Goal: Task Accomplishment & Management: Manage account settings

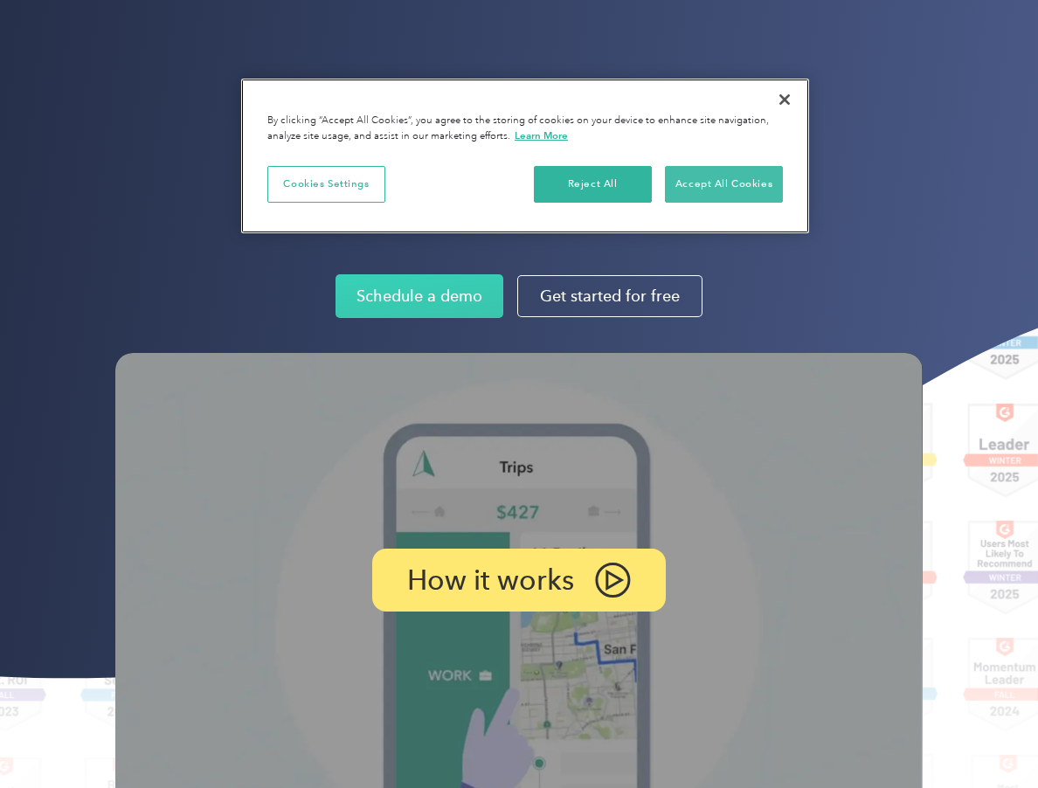
click at [750, 182] on button "Accept All Cookies" at bounding box center [724, 184] width 118 height 37
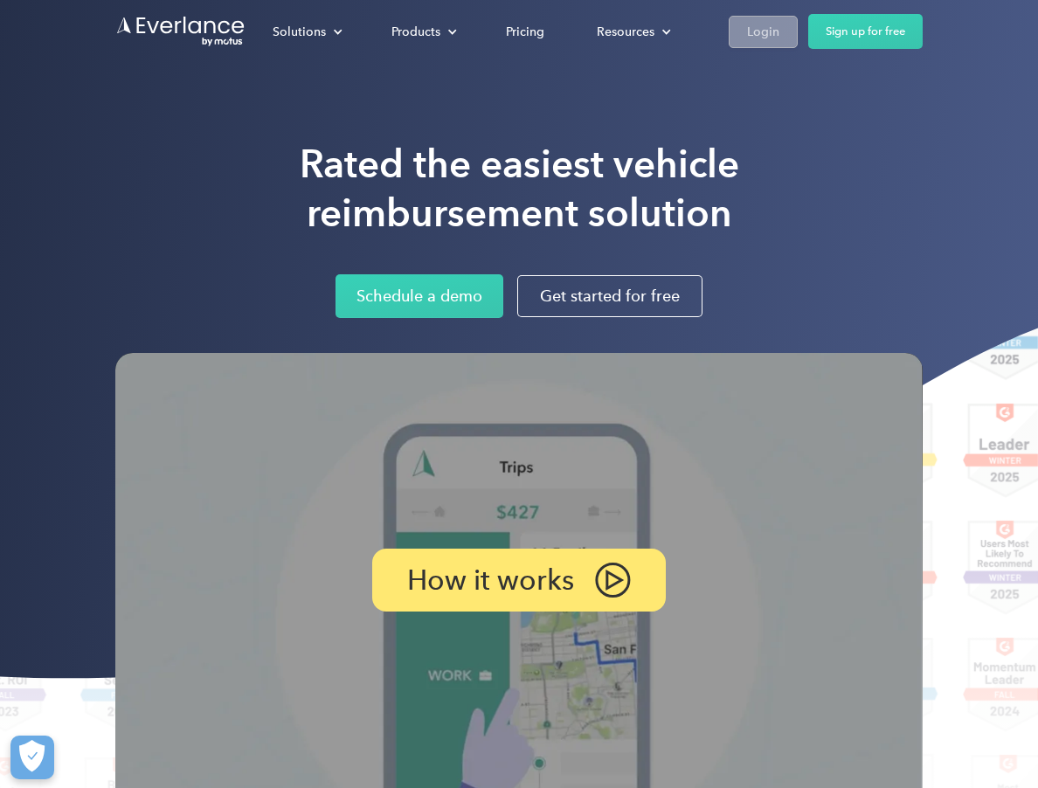
click at [764, 38] on div "Login" at bounding box center [763, 32] width 32 height 22
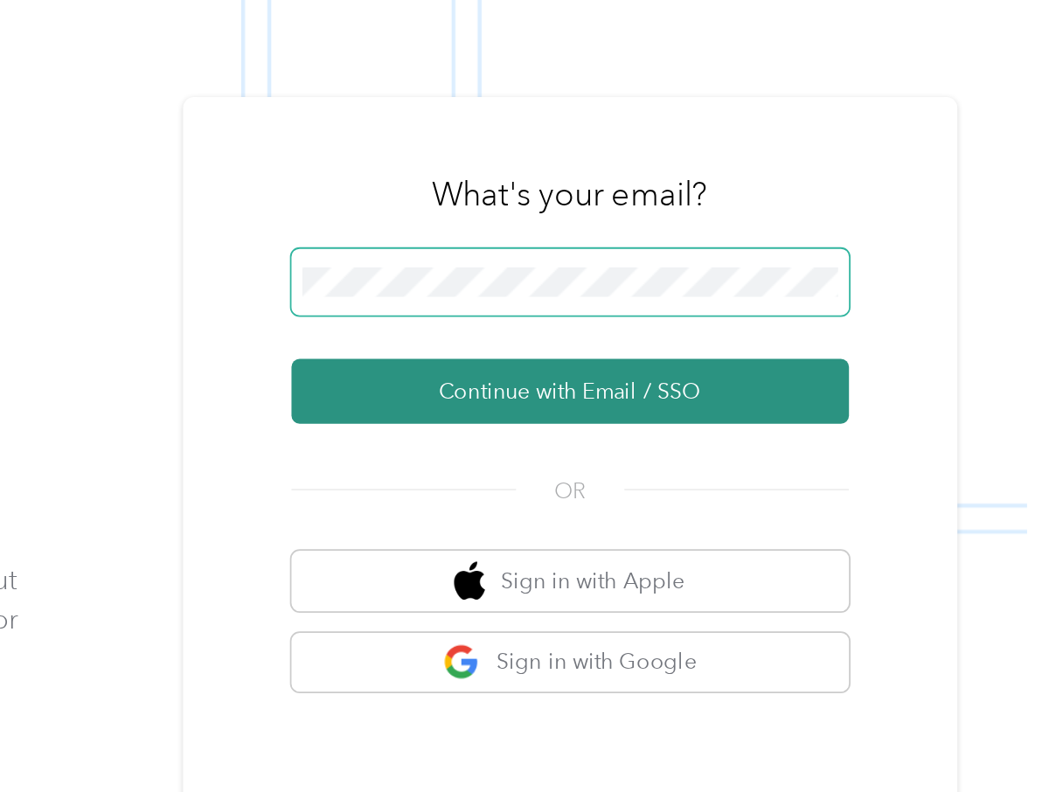
click at [618, 362] on button "Continue with Email / SSO" at bounding box center [775, 380] width 315 height 37
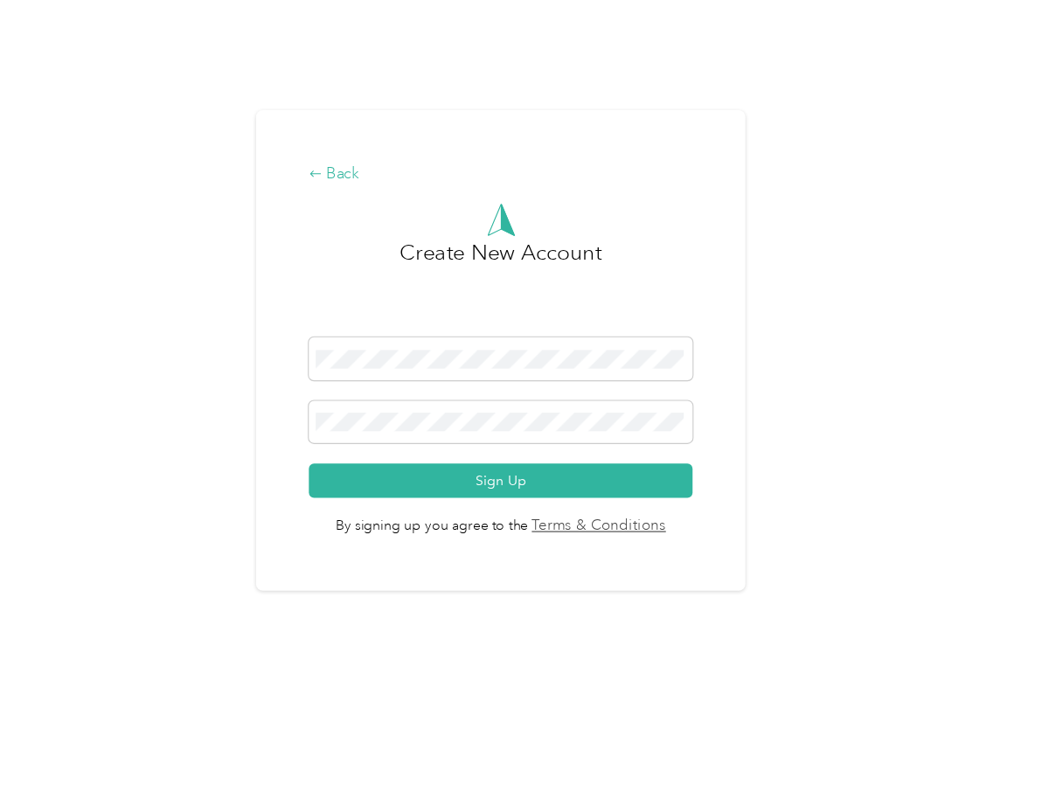
click at [345, 230] on div "Back" at bounding box center [516, 240] width 342 height 21
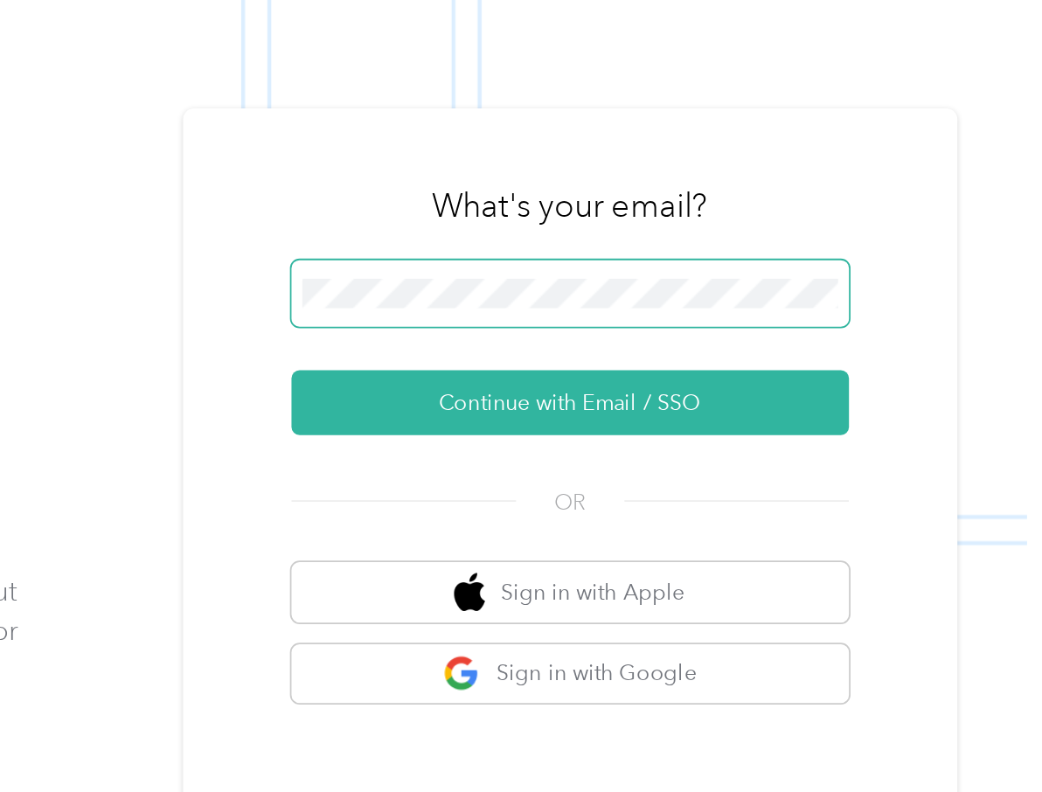
click at [557, 214] on div "What's your email? Continue with Email / SSO OR Sign in with Apple Sign in with…" at bounding box center [775, 452] width 437 height 477
click at [618, 362] on button "Continue with Email / SSO" at bounding box center [775, 380] width 315 height 37
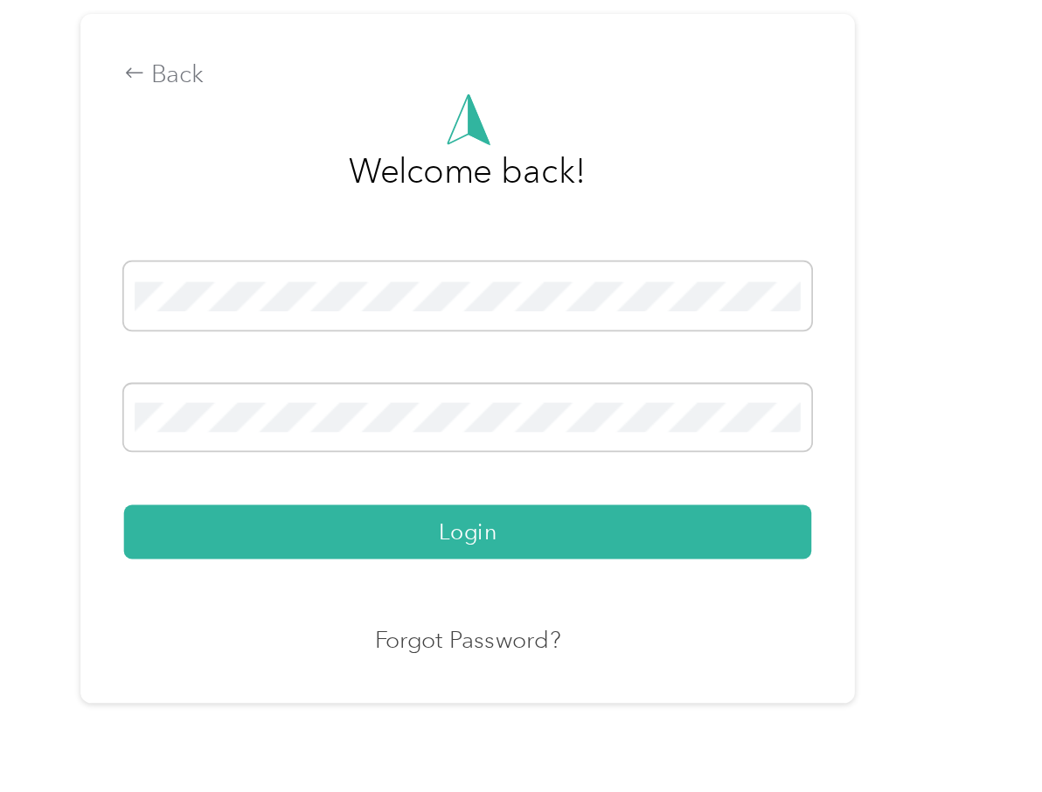
click at [464, 547] on link "Forgot Password?" at bounding box center [516, 557] width 105 height 20
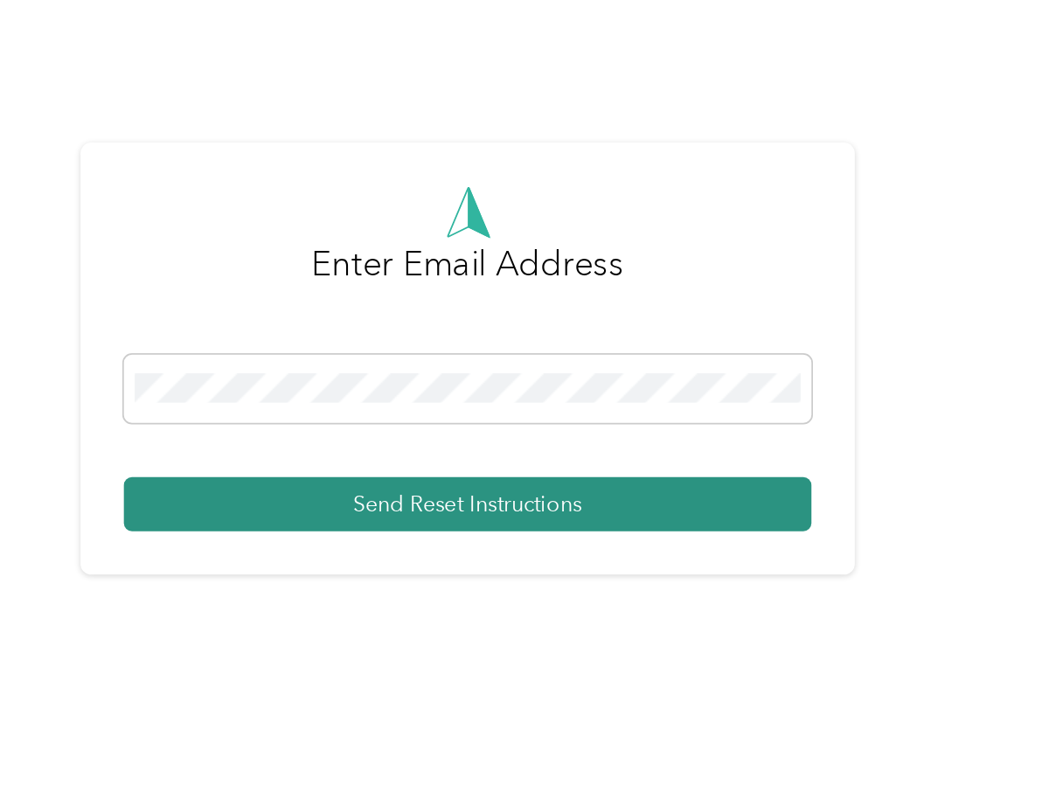
click at [365, 464] on button "Send Reset Instructions" at bounding box center [516, 479] width 388 height 31
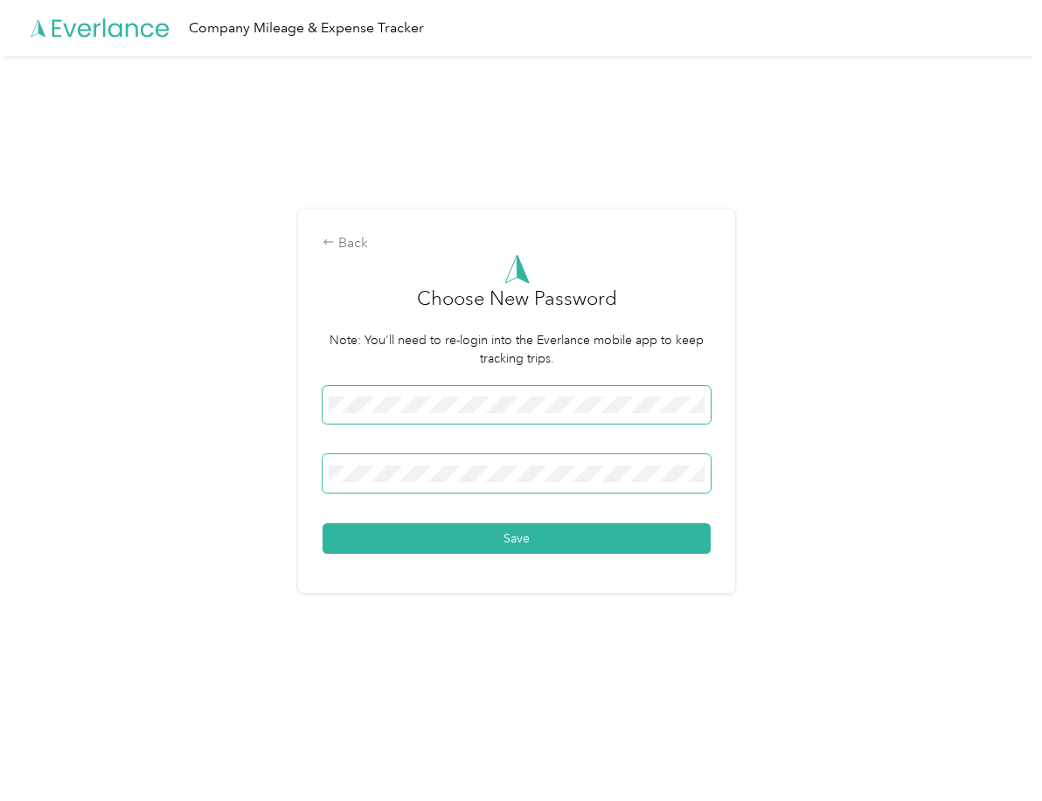
click at [521, 537] on button "Save" at bounding box center [516, 538] width 388 height 31
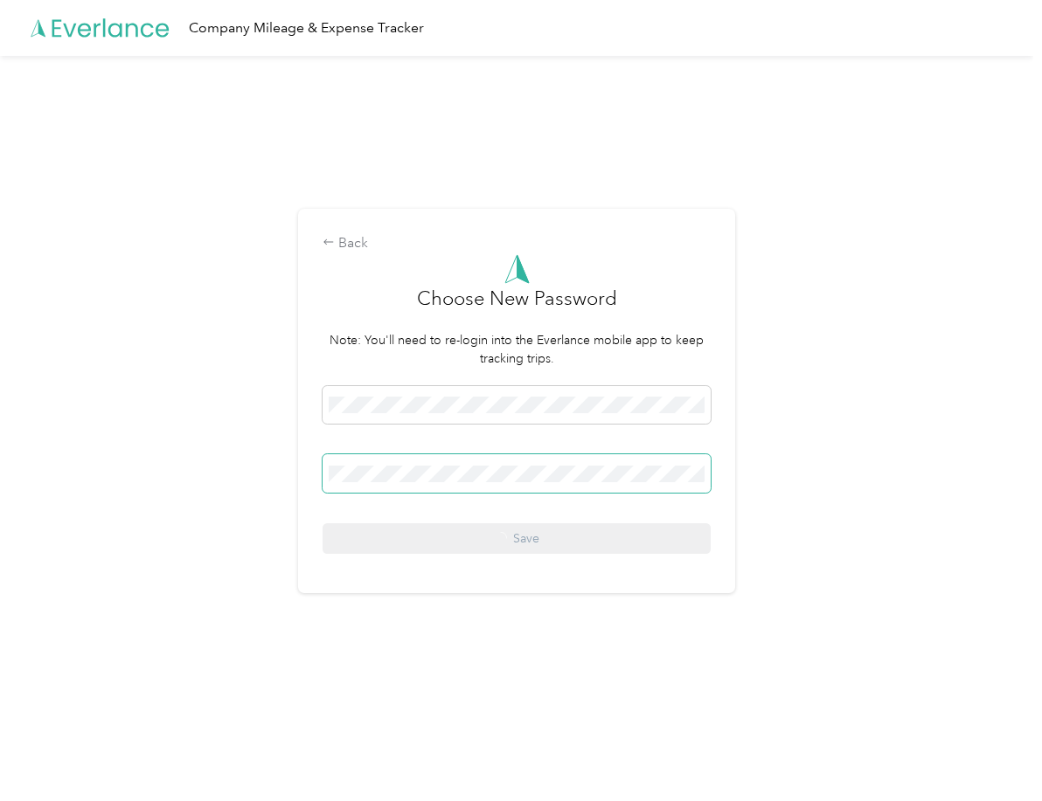
click at [447, 483] on span at bounding box center [516, 473] width 388 height 38
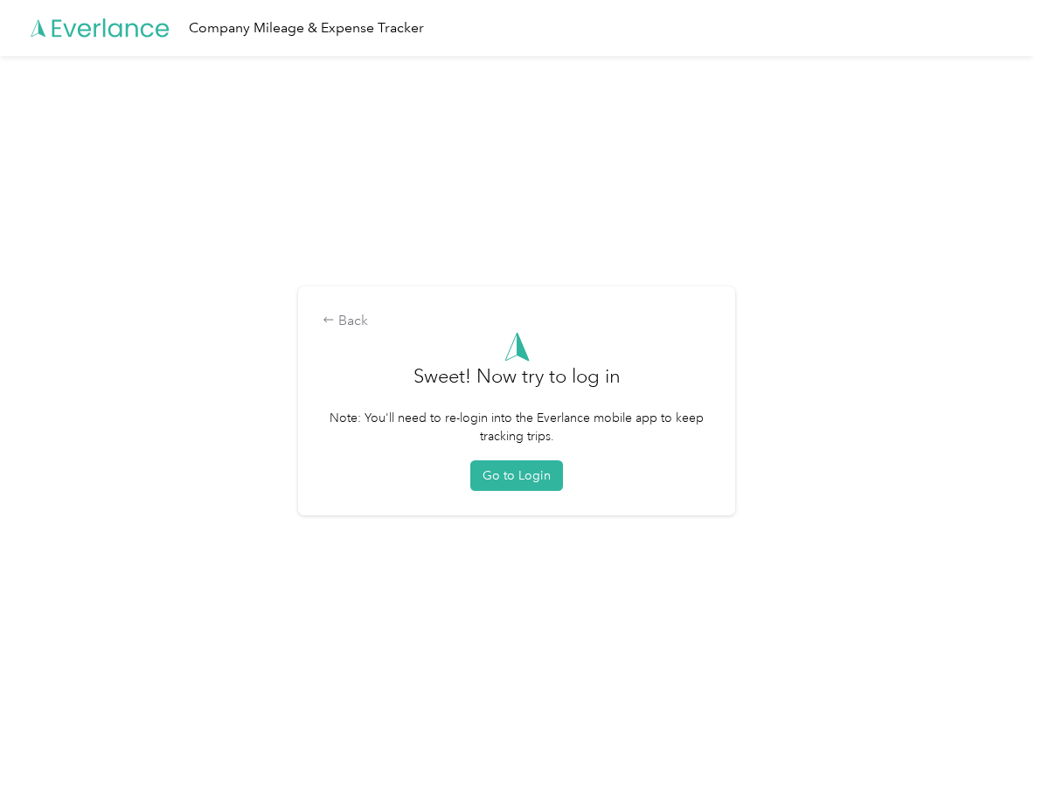
click at [459, 465] on div "Go to Login" at bounding box center [516, 476] width 388 height 31
click at [523, 479] on button "Go to Login" at bounding box center [516, 476] width 93 height 31
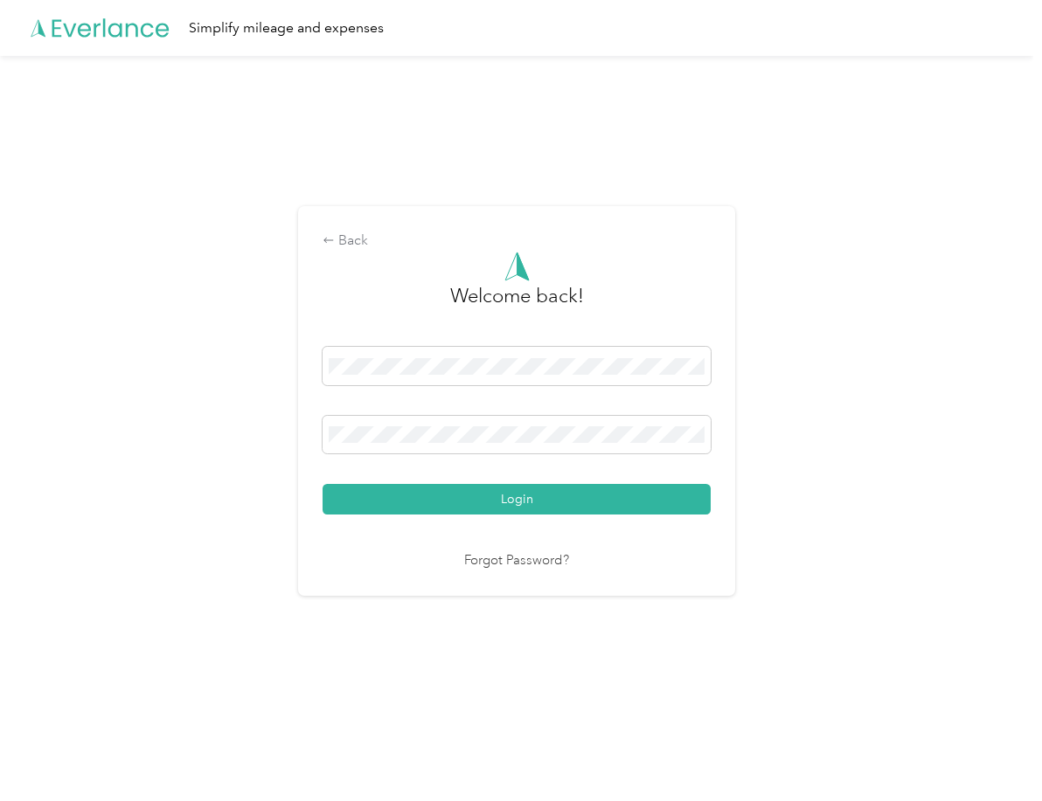
click at [417, 339] on form "Welcome back! Login" at bounding box center [516, 383] width 388 height 263
click at [521, 499] on button "Login" at bounding box center [516, 499] width 388 height 31
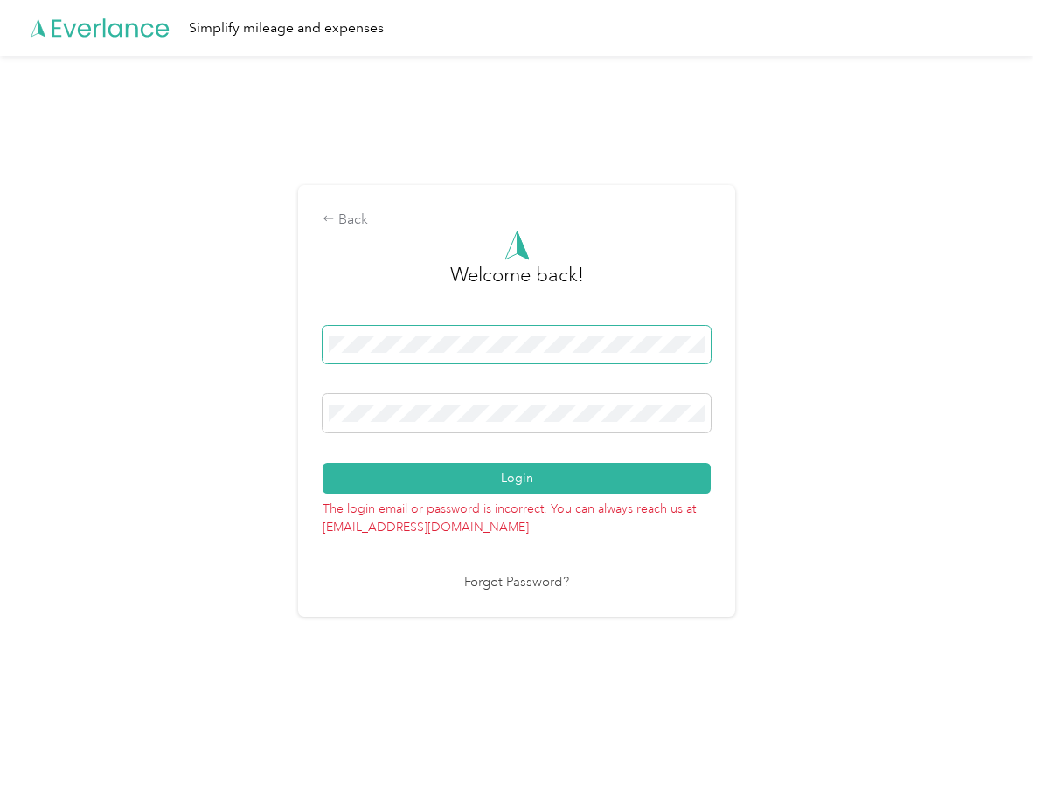
click at [192, 322] on div "Back Welcome back! Login The login email or password is incorrect. You can alwa…" at bounding box center [516, 408] width 1033 height 705
click at [521, 478] on button "Login" at bounding box center [516, 478] width 388 height 31
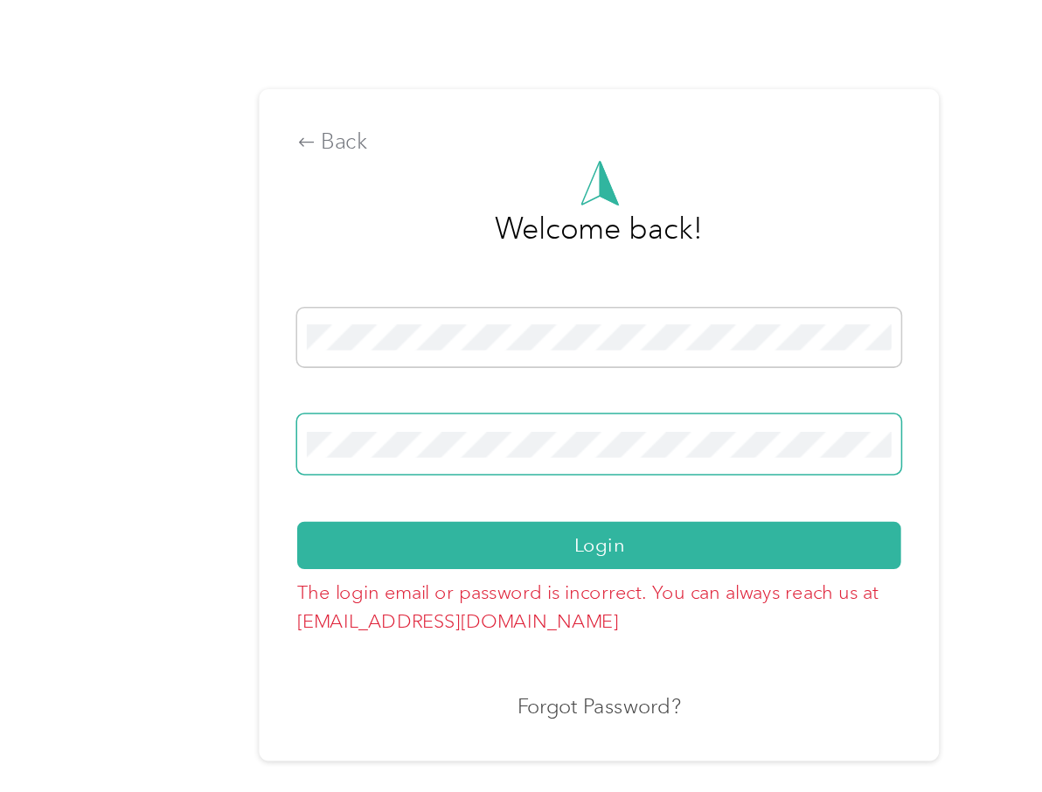
click at [389, 459] on button "Login" at bounding box center [516, 474] width 388 height 31
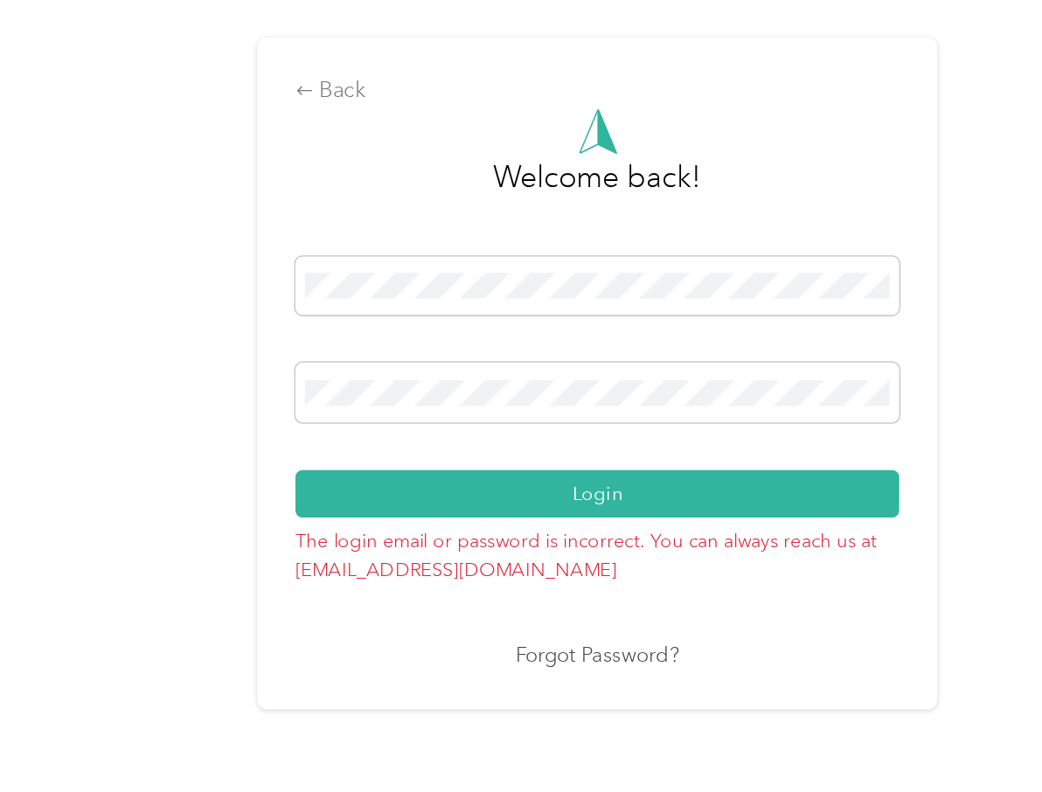
click at [464, 569] on link "Forgot Password?" at bounding box center [516, 579] width 105 height 20
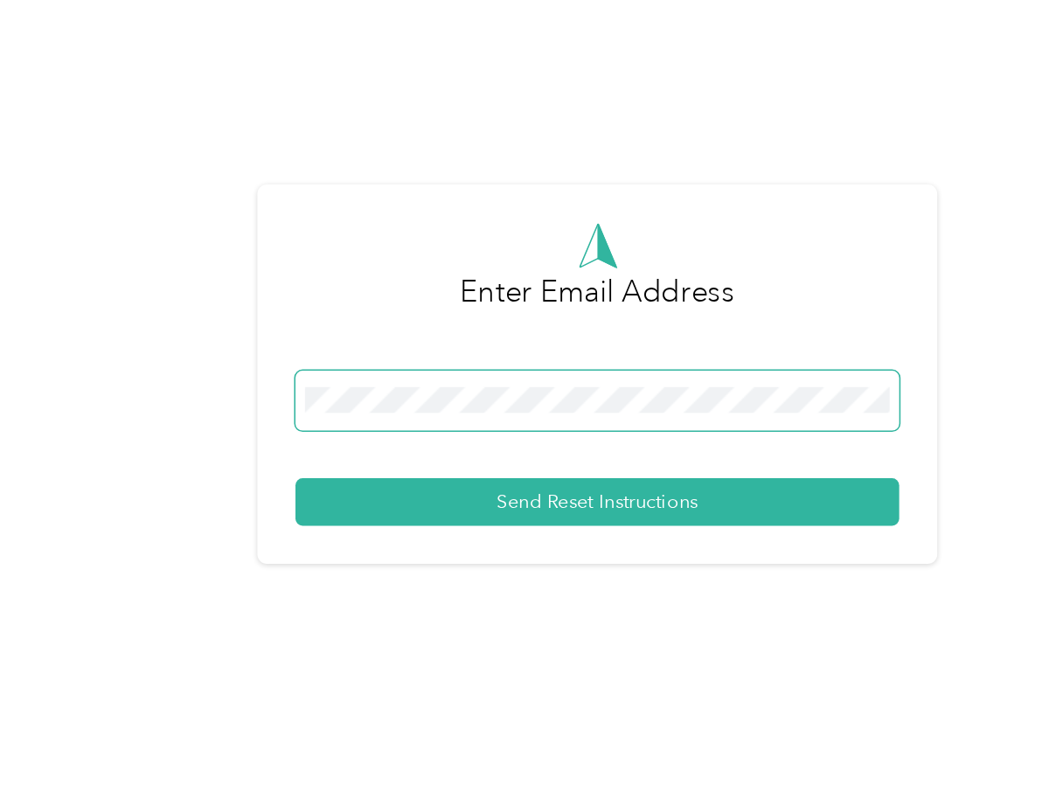
click at [388, 464] on button "Send Reset Instructions" at bounding box center [516, 479] width 388 height 31
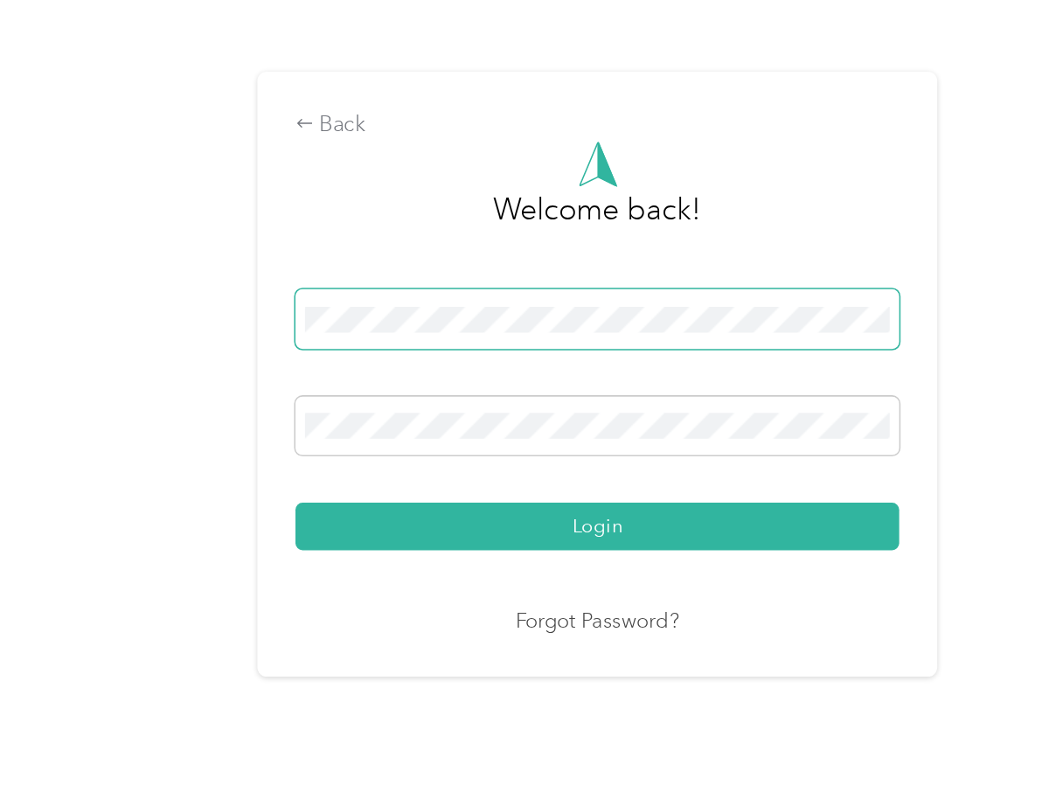
click at [322, 343] on span at bounding box center [516, 362] width 388 height 38
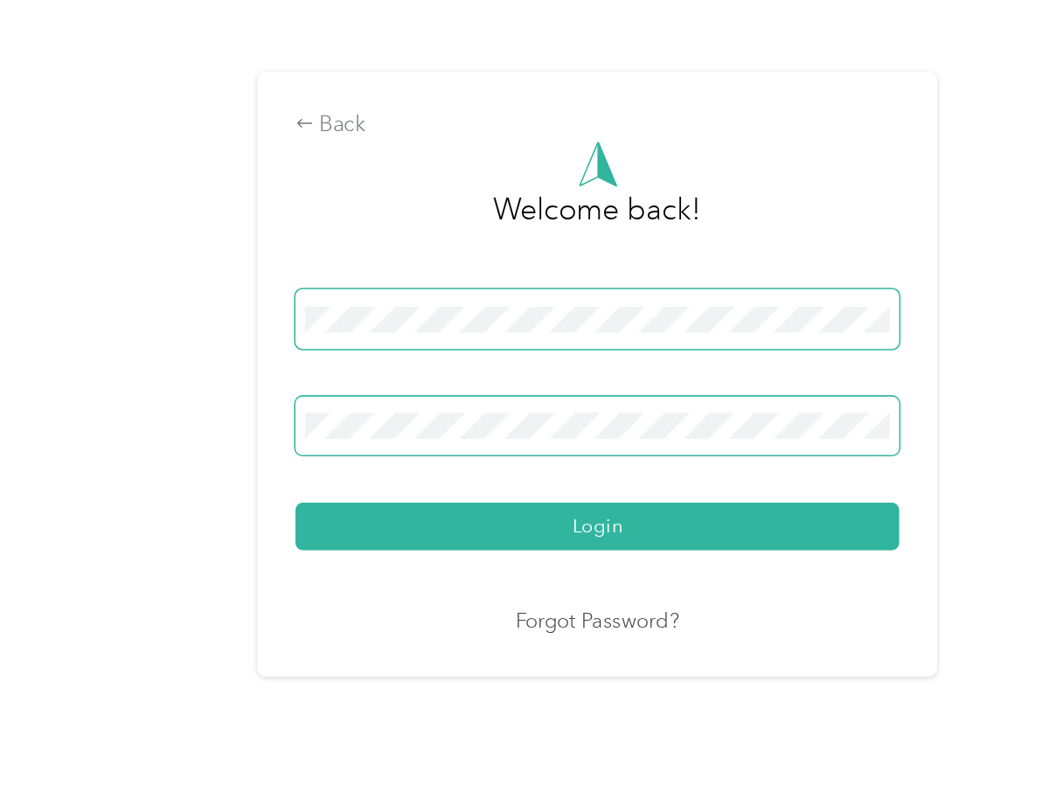
click at [388, 480] on button "Login" at bounding box center [516, 495] width 388 height 31
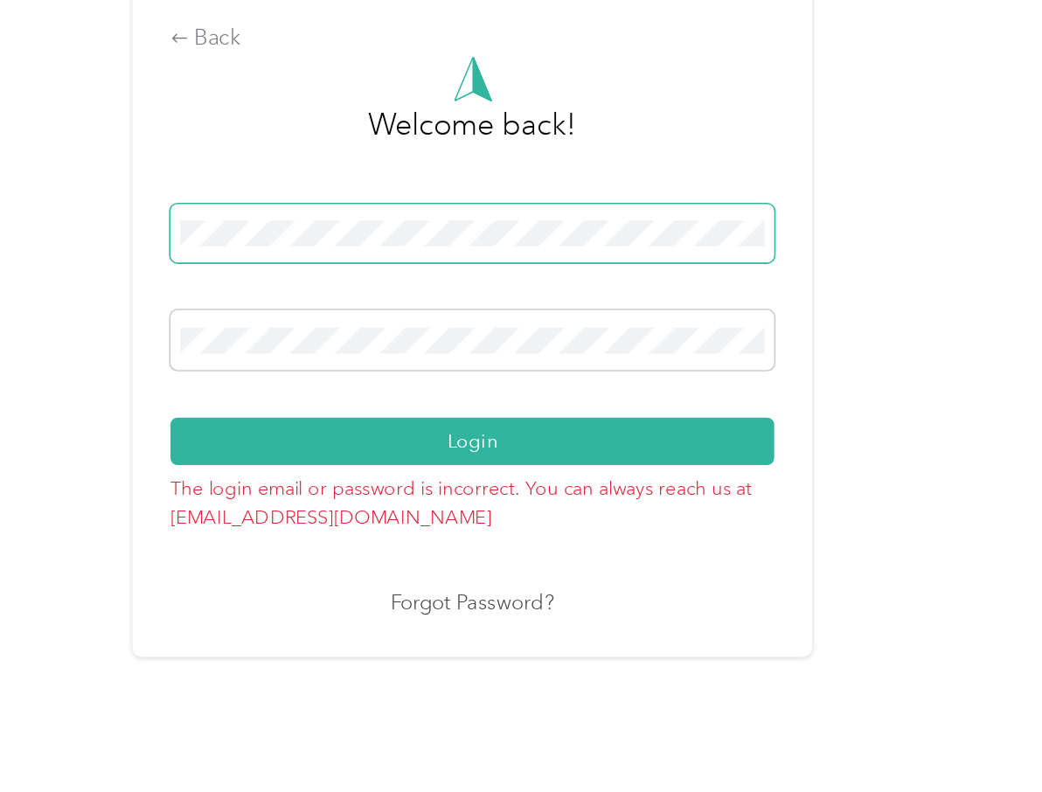
click at [59, 138] on div "Back Welcome back! Login The login email or password is incorrect. You can alwa…" at bounding box center [516, 404] width 1033 height 696
click at [322, 459] on button "Login" at bounding box center [516, 474] width 388 height 31
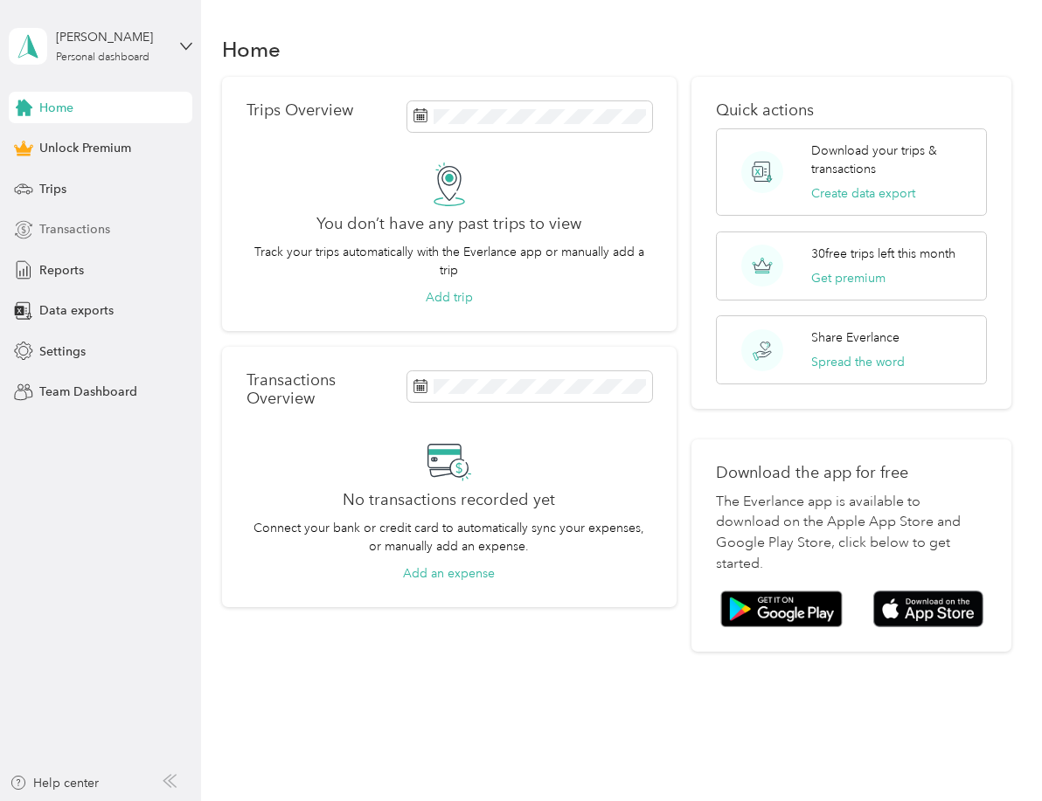
click at [92, 222] on span "Transactions" at bounding box center [74, 229] width 71 height 18
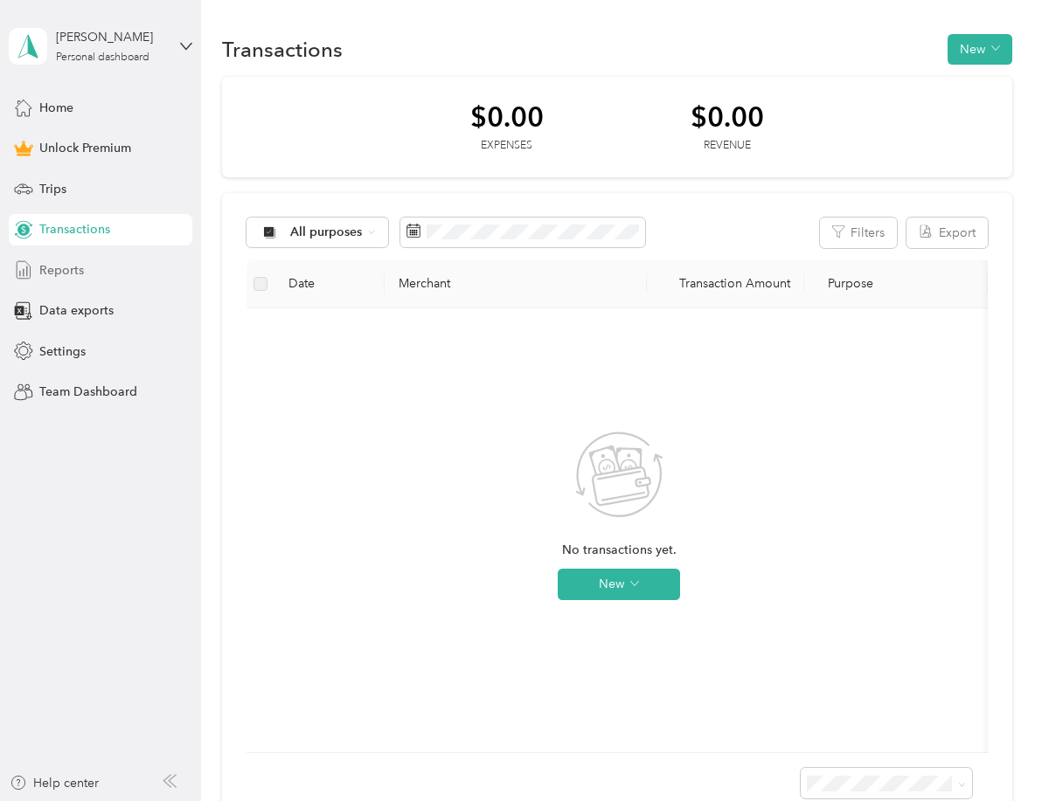
click at [75, 258] on div "Reports" at bounding box center [101, 269] width 184 height 31
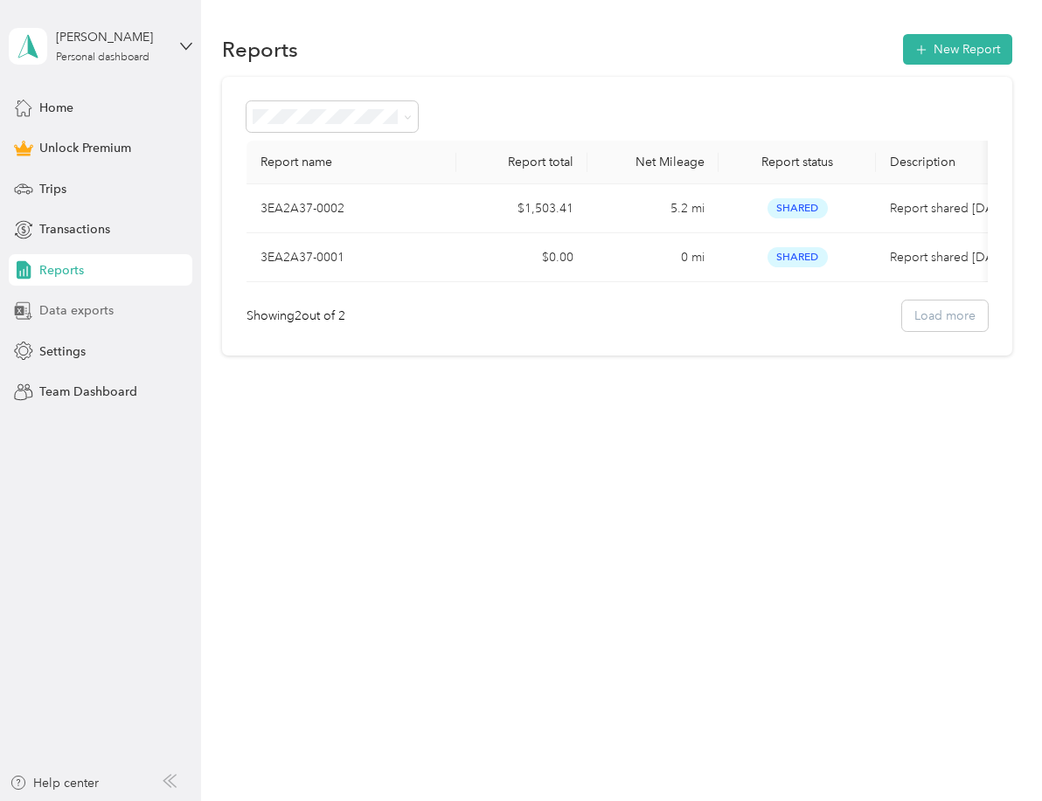
click at [64, 308] on span "Data exports" at bounding box center [76, 310] width 74 height 18
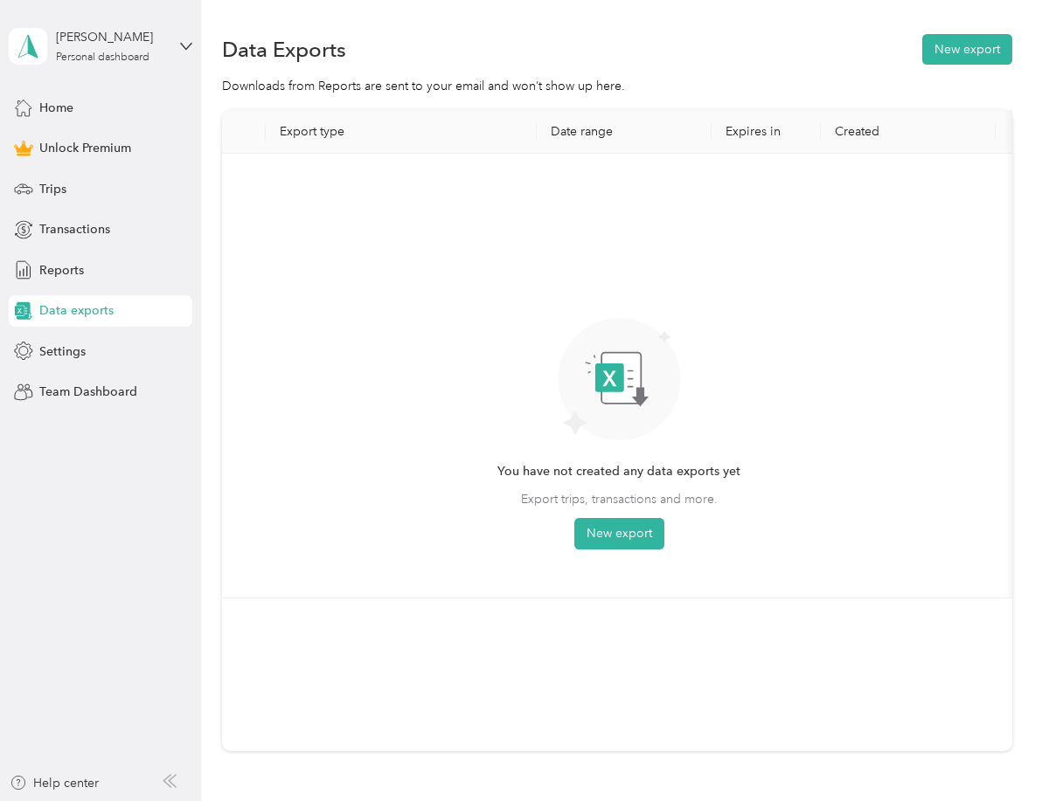
click at [182, 38] on div "Karla MacCatherine Personal dashboard" at bounding box center [101, 46] width 184 height 61
click at [326, 260] on div "You have not created any data exports yet Export trips, transactions and more. …" at bounding box center [618, 376] width 765 height 416
click at [156, 54] on div "Karla MacCatherine Personal dashboard" at bounding box center [110, 45] width 109 height 35
click at [86, 144] on div "Log out" at bounding box center [192, 143] width 343 height 31
